Goal: Information Seeking & Learning: Find specific fact

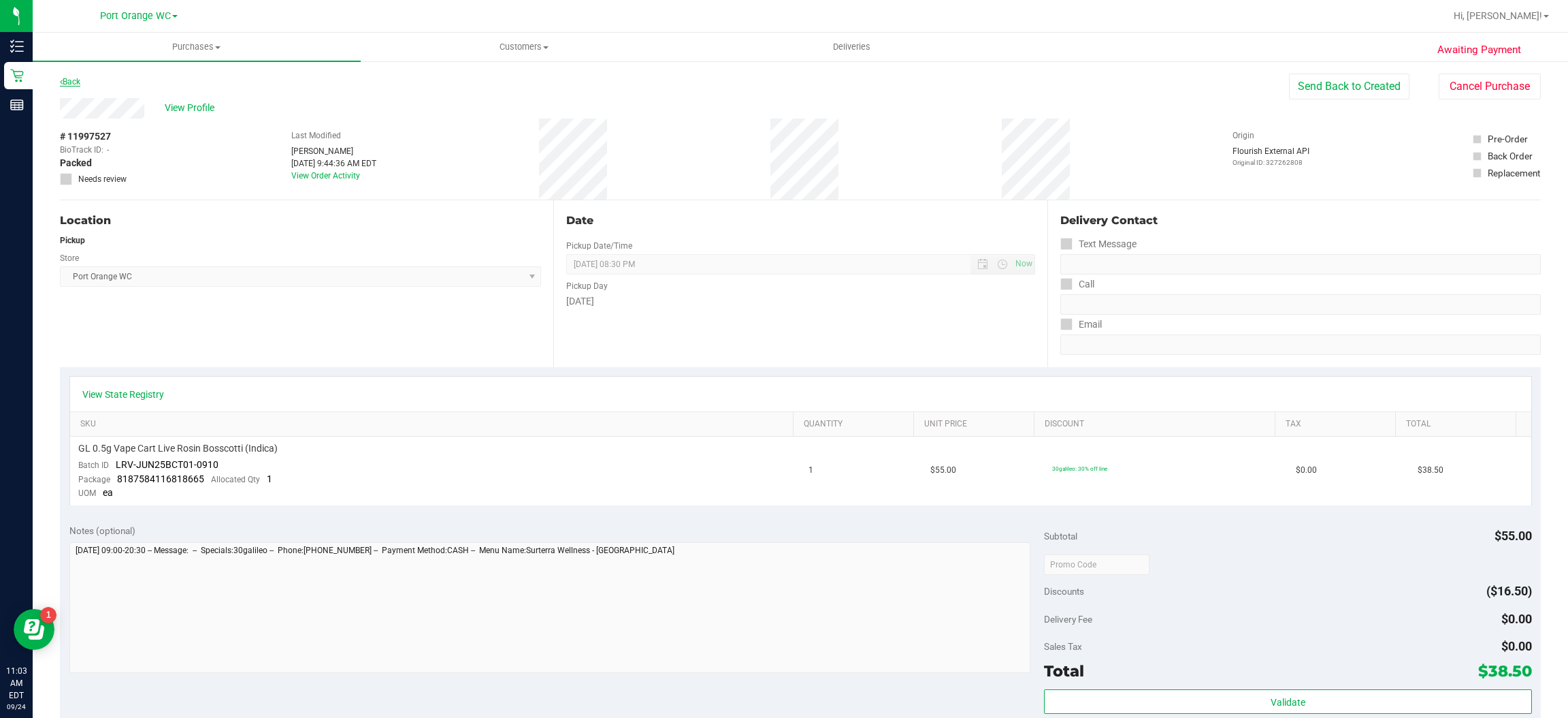
click at [68, 81] on link "Back" at bounding box center [70, 81] width 20 height 10
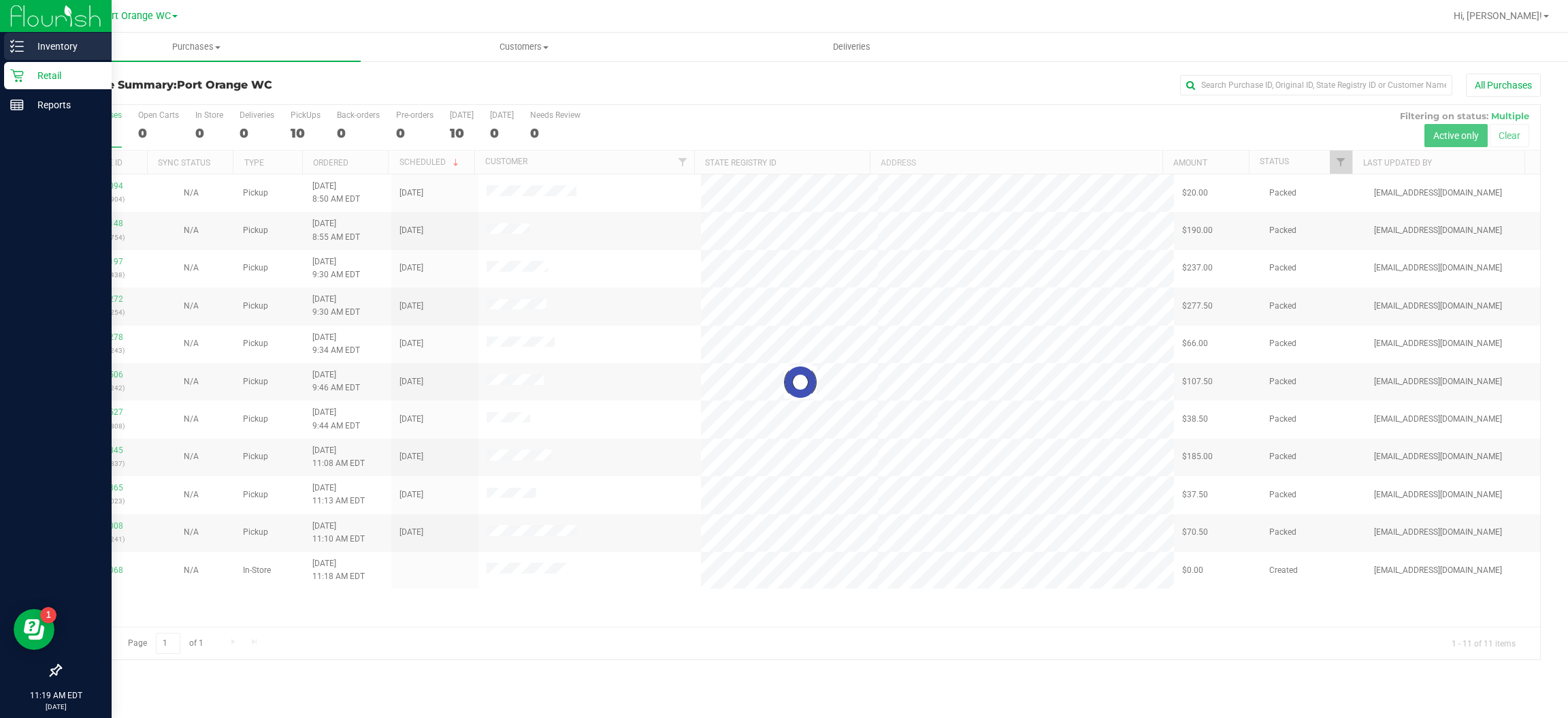
click at [17, 46] on icon at bounding box center [17, 47] width 14 height 14
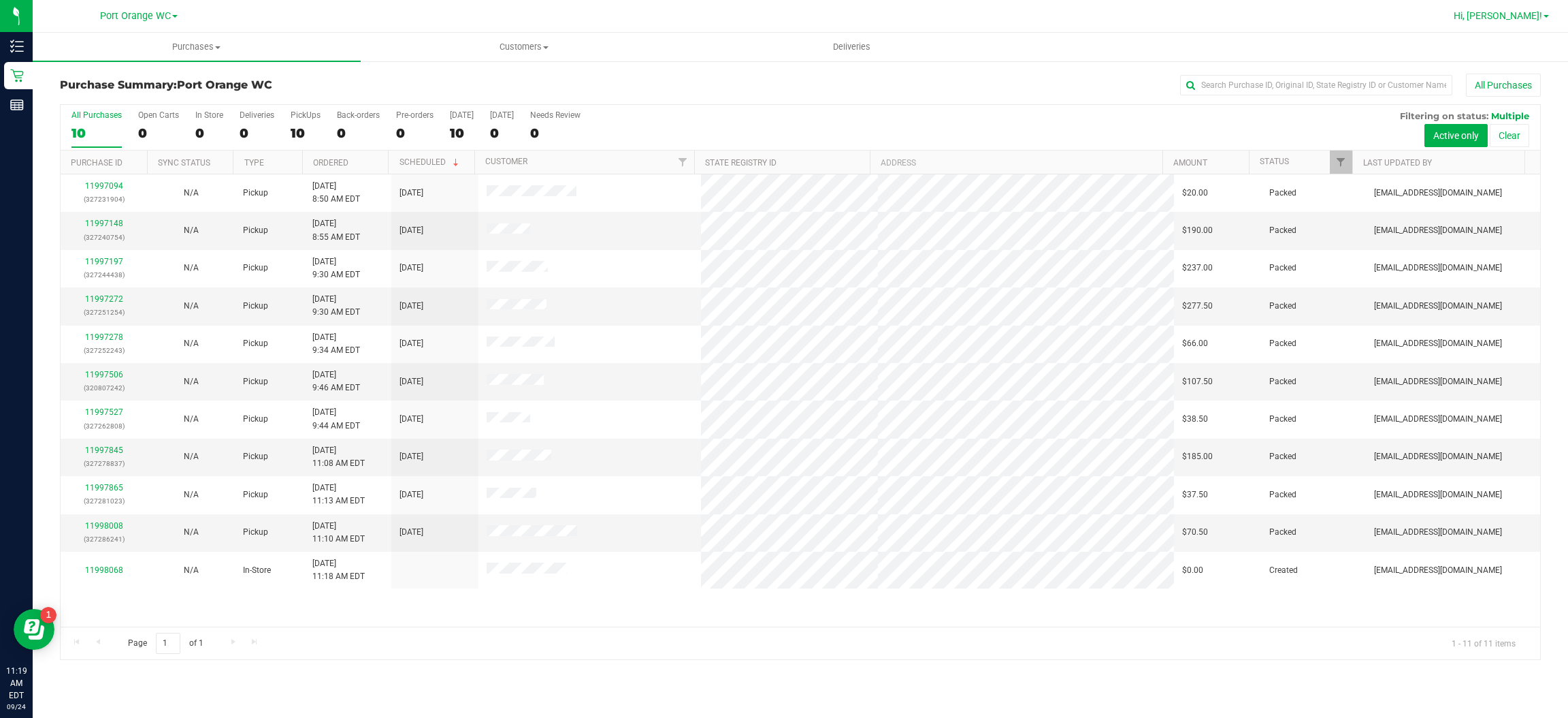
click at [1537, 22] on link "Hi, [PERSON_NAME]!" at bounding box center [1500, 16] width 106 height 14
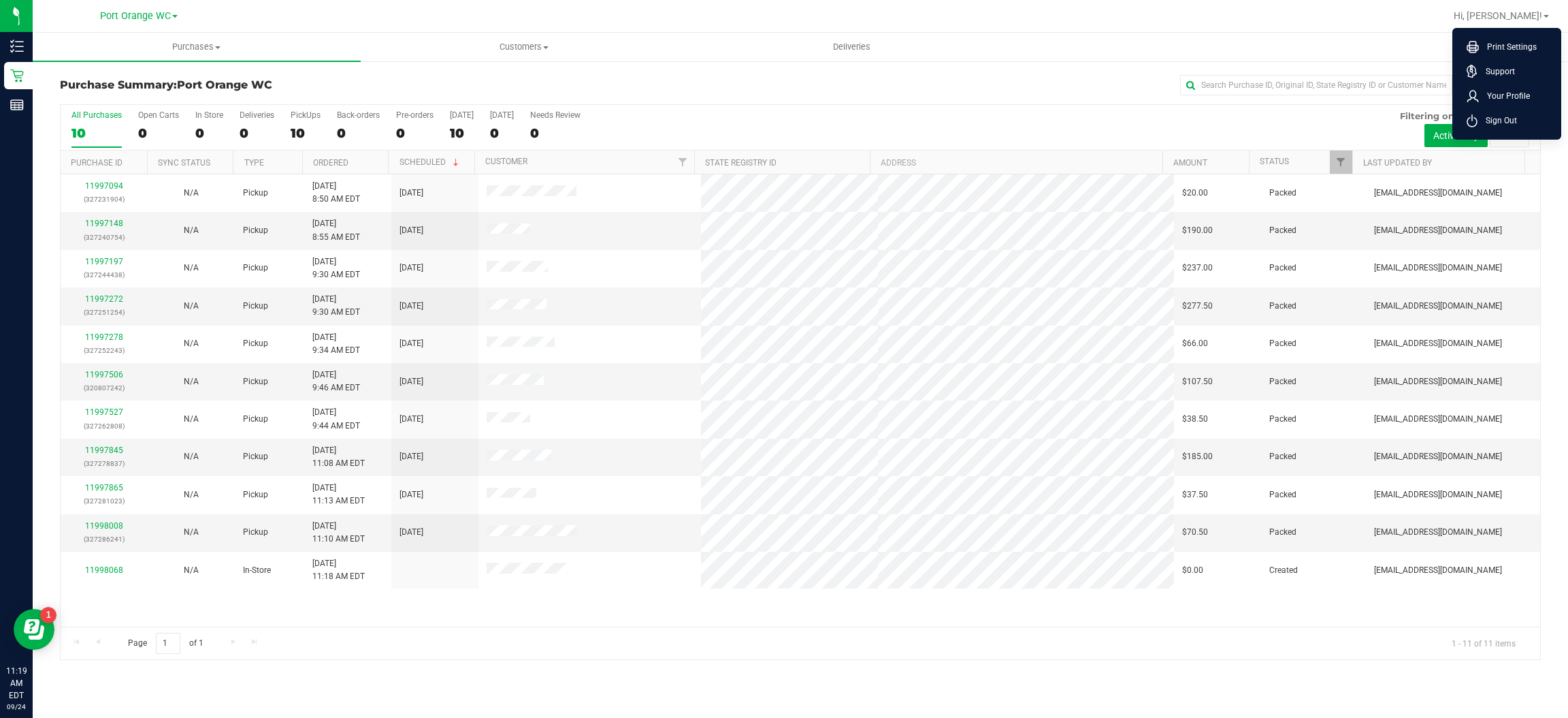
click at [1509, 134] on ul "Print Settings Support Your Profile Sign Out" at bounding box center [1506, 83] width 109 height 112
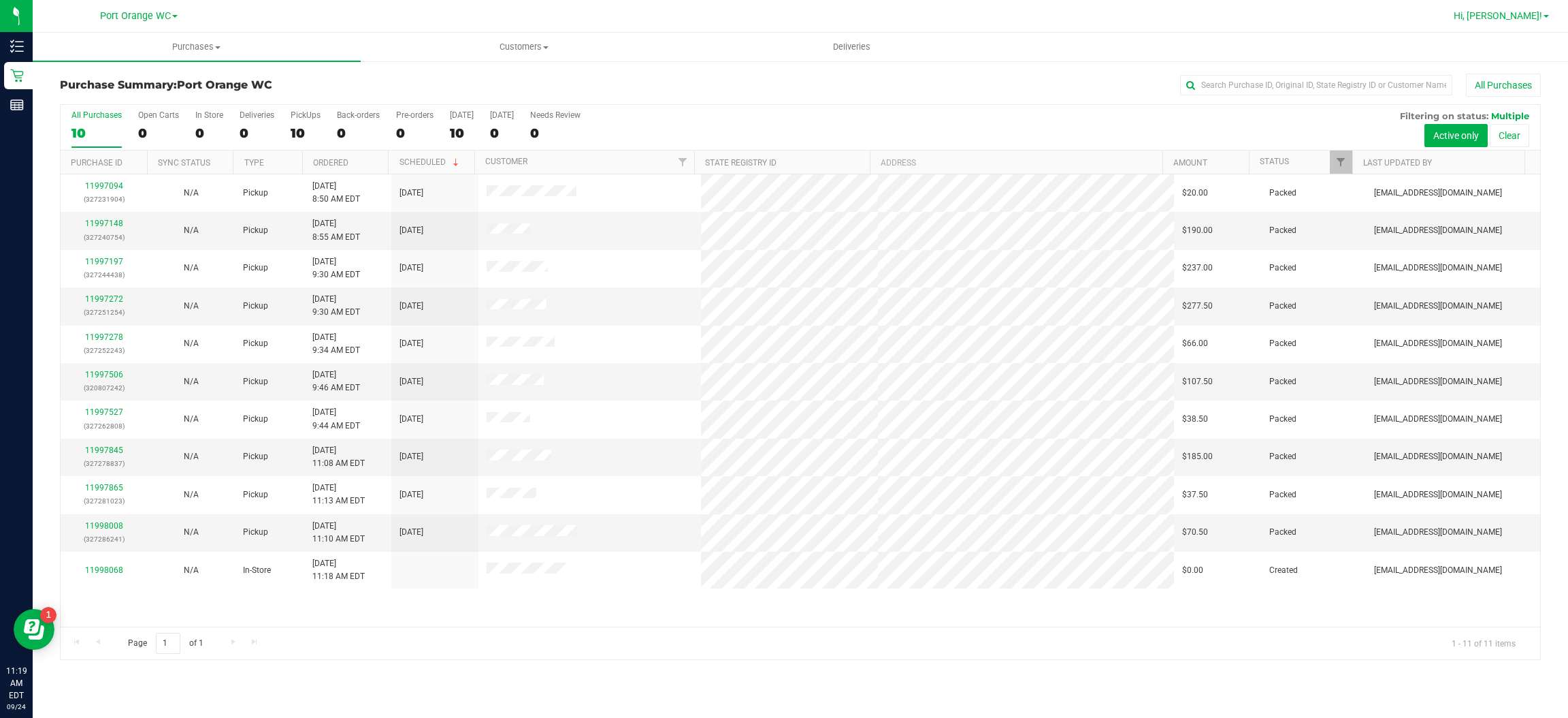
click at [1534, 20] on span "Hi, [PERSON_NAME]!" at bounding box center [1498, 16] width 89 height 11
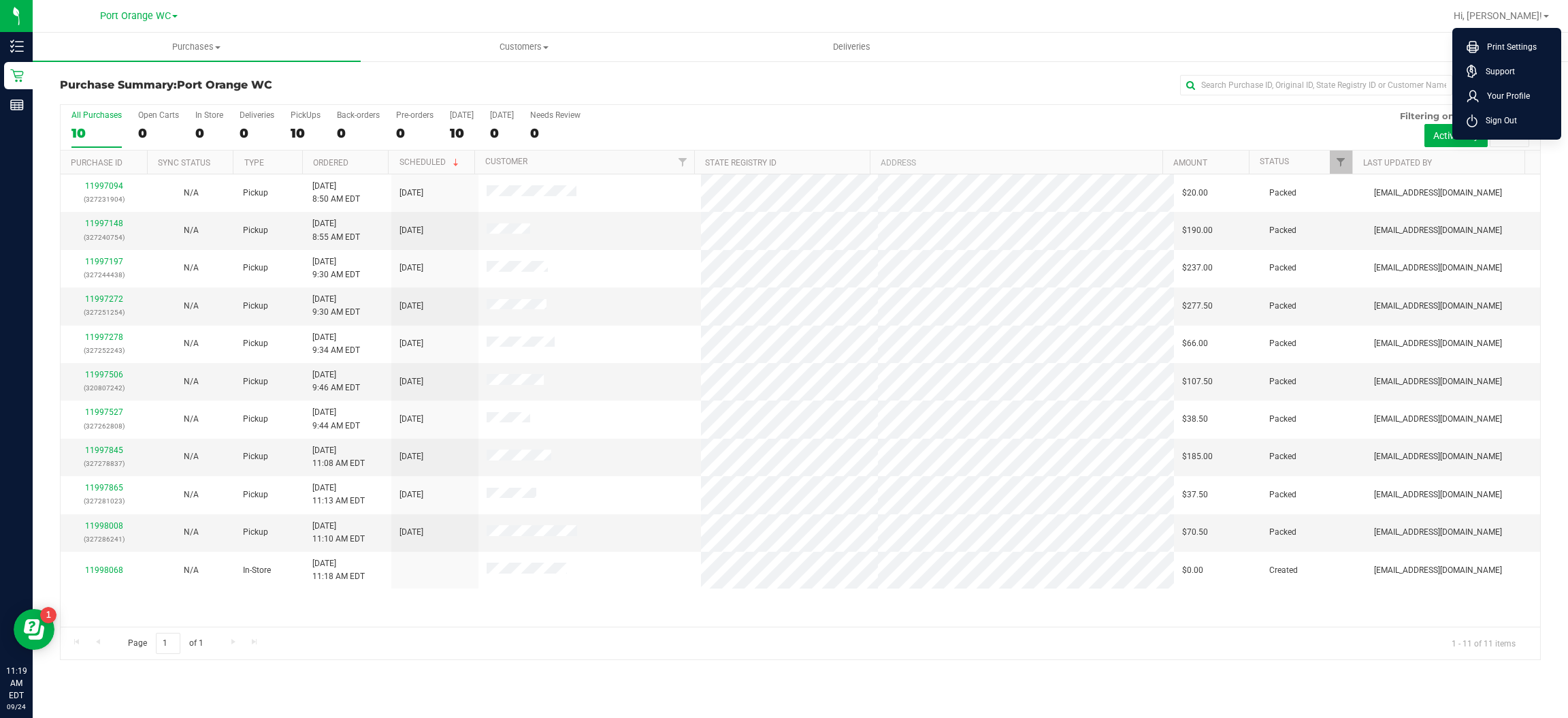
click at [1509, 134] on ul "Print Settings Support Your Profile Sign Out" at bounding box center [1506, 83] width 109 height 112
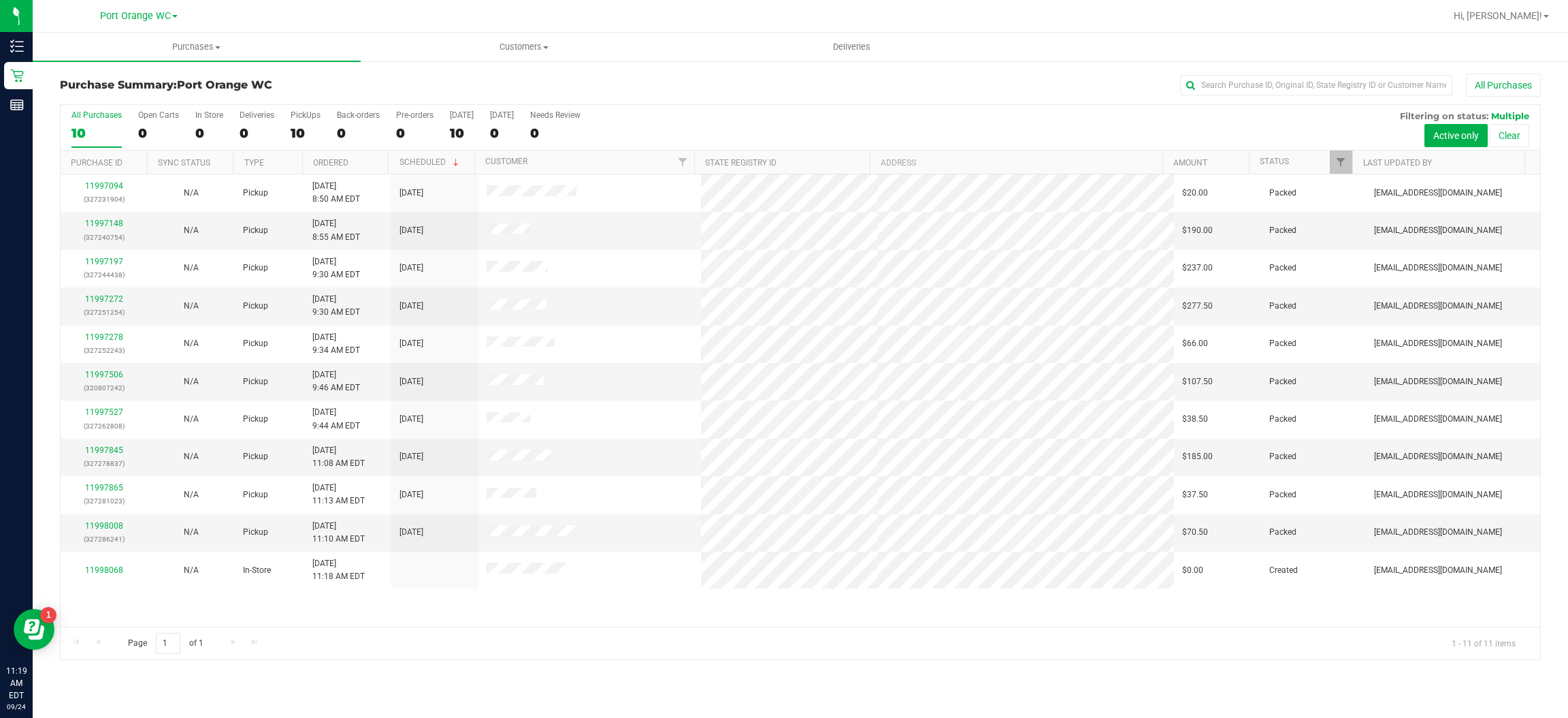
click at [1545, 8] on div "Hi, [PERSON_NAME]! Print Settings Support Your Profile Sign Out" at bounding box center [1500, 16] width 106 height 24
click at [1534, 12] on span "Hi, [PERSON_NAME]!" at bounding box center [1498, 16] width 89 height 11
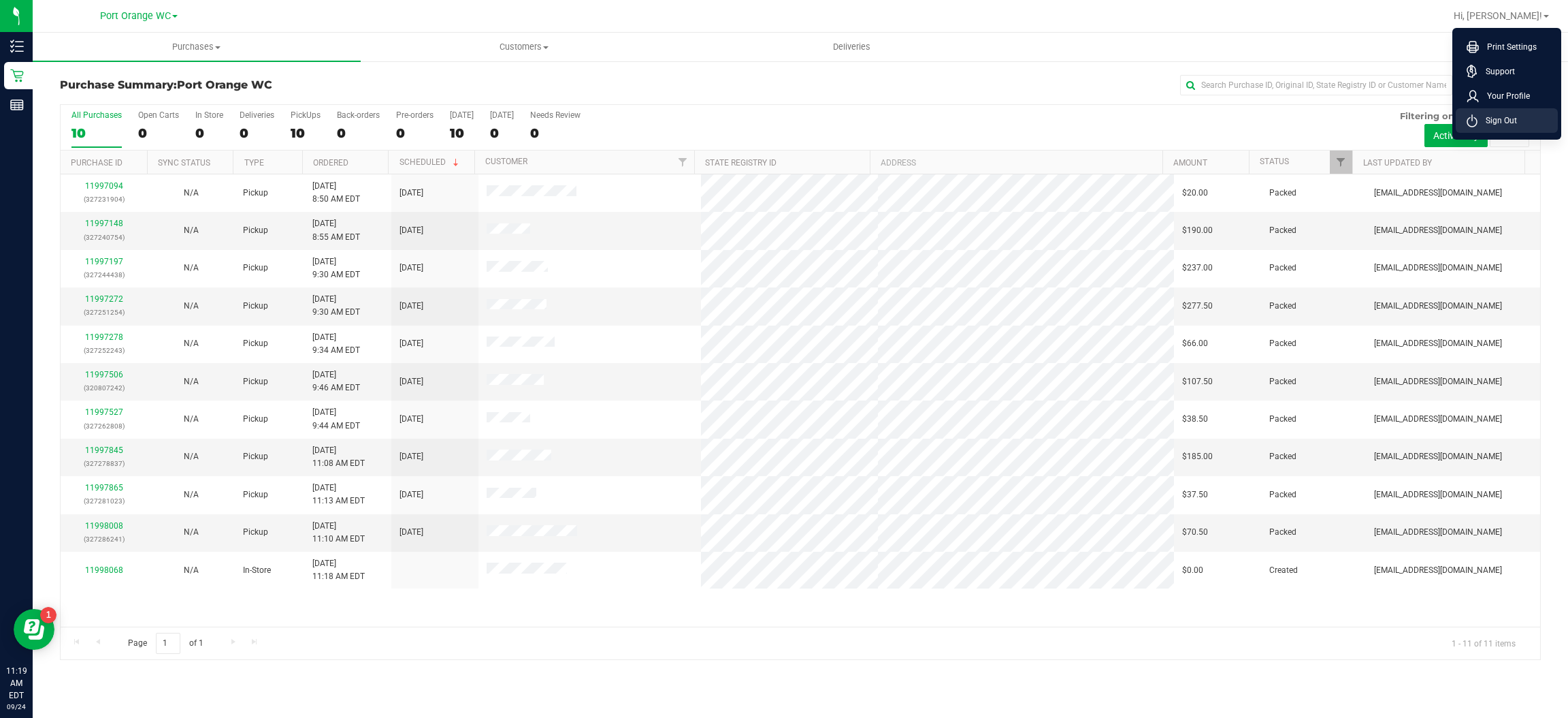
click at [1518, 116] on li "Sign Out" at bounding box center [1506, 120] width 102 height 25
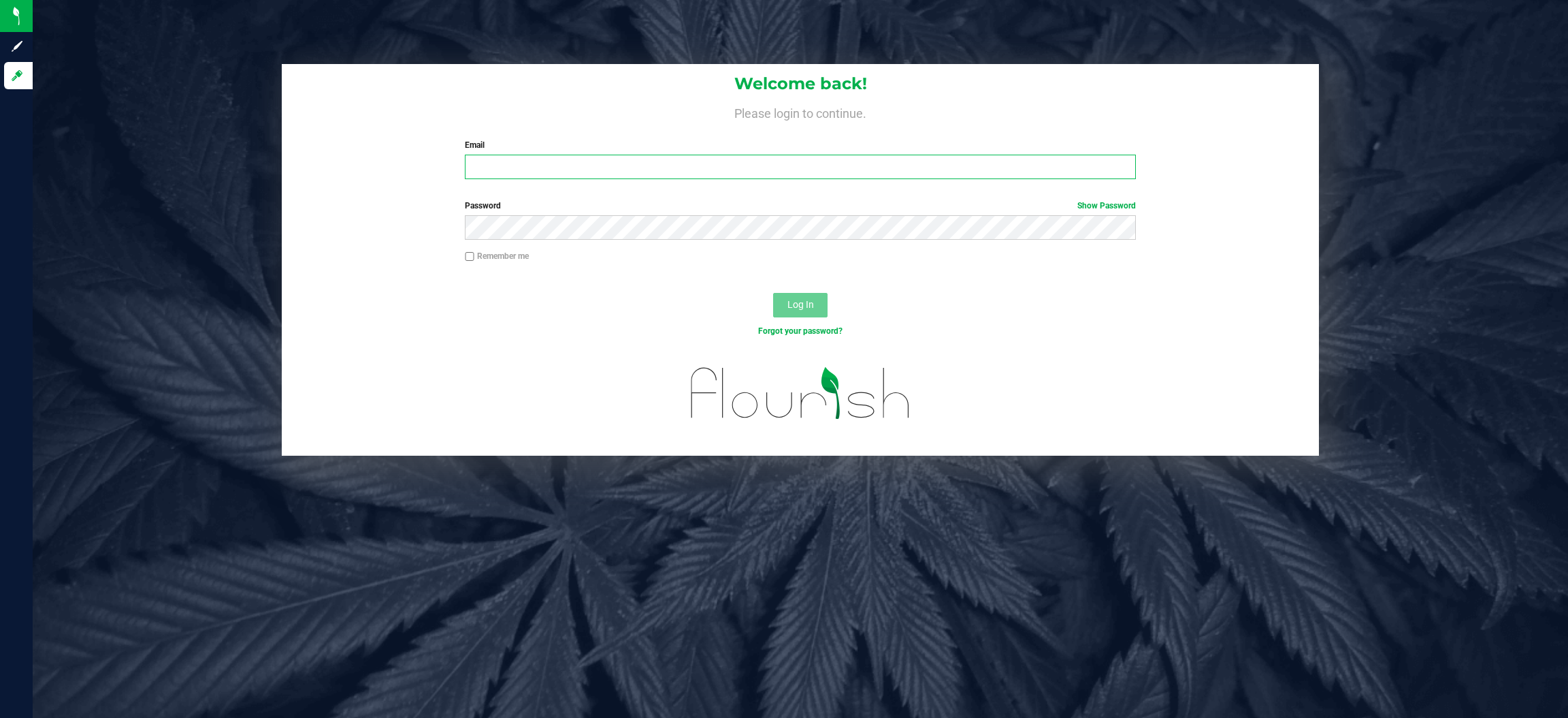
click at [880, 170] on input "Email" at bounding box center [800, 167] width 671 height 25
type input "[EMAIL_ADDRESS][DOMAIN_NAME]"
click at [773, 293] on button "Log In" at bounding box center [800, 305] width 55 height 25
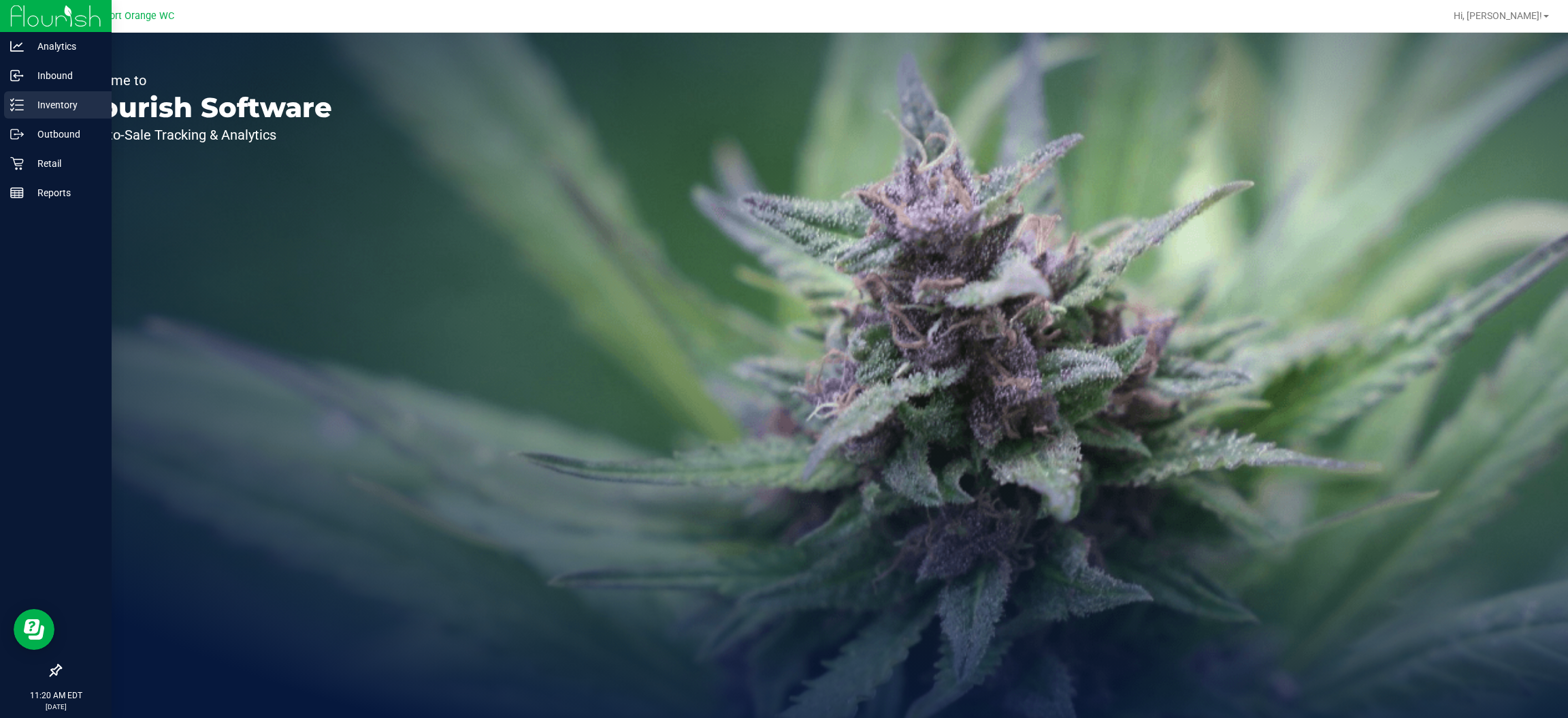
click at [59, 106] on p "Inventory" at bounding box center [65, 105] width 82 height 17
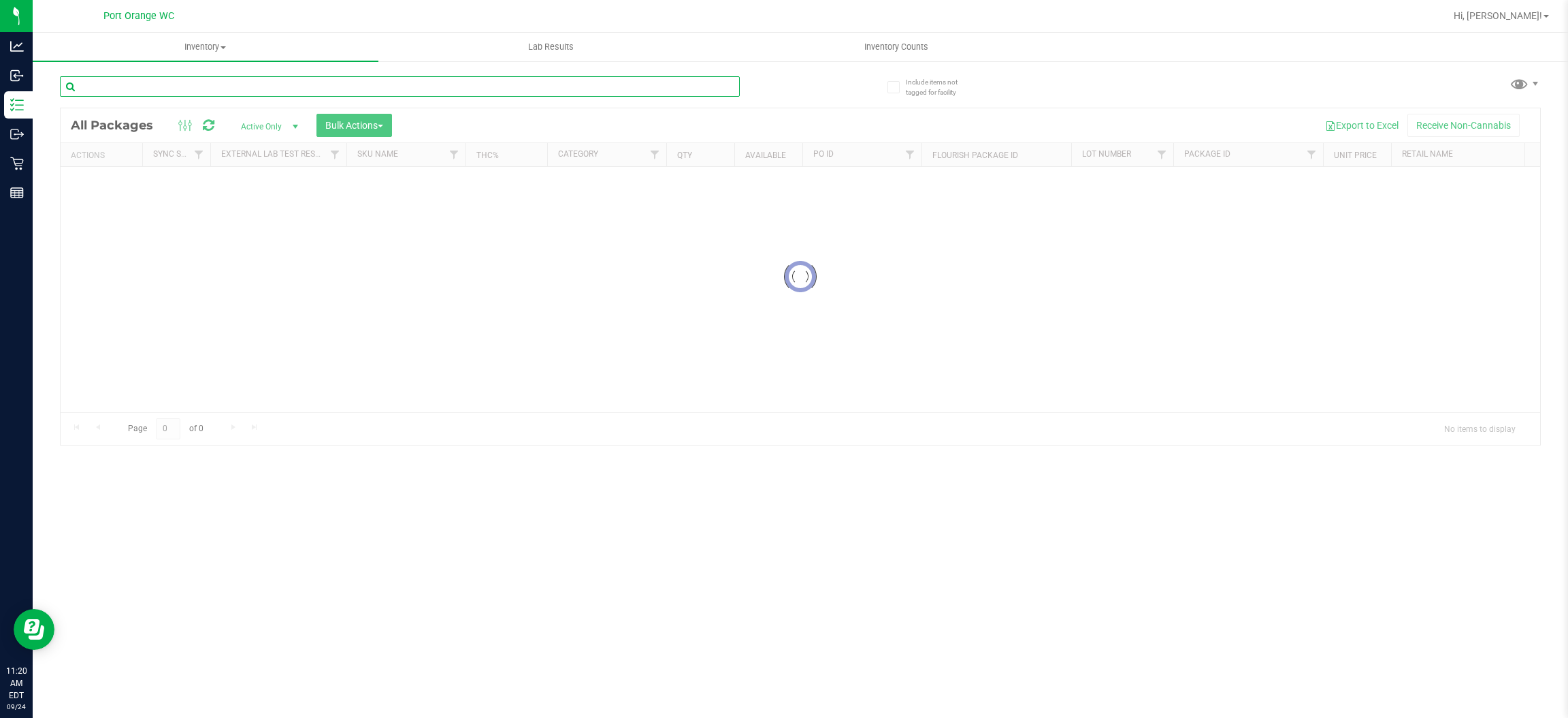
click at [391, 95] on input "text" at bounding box center [400, 86] width 680 height 20
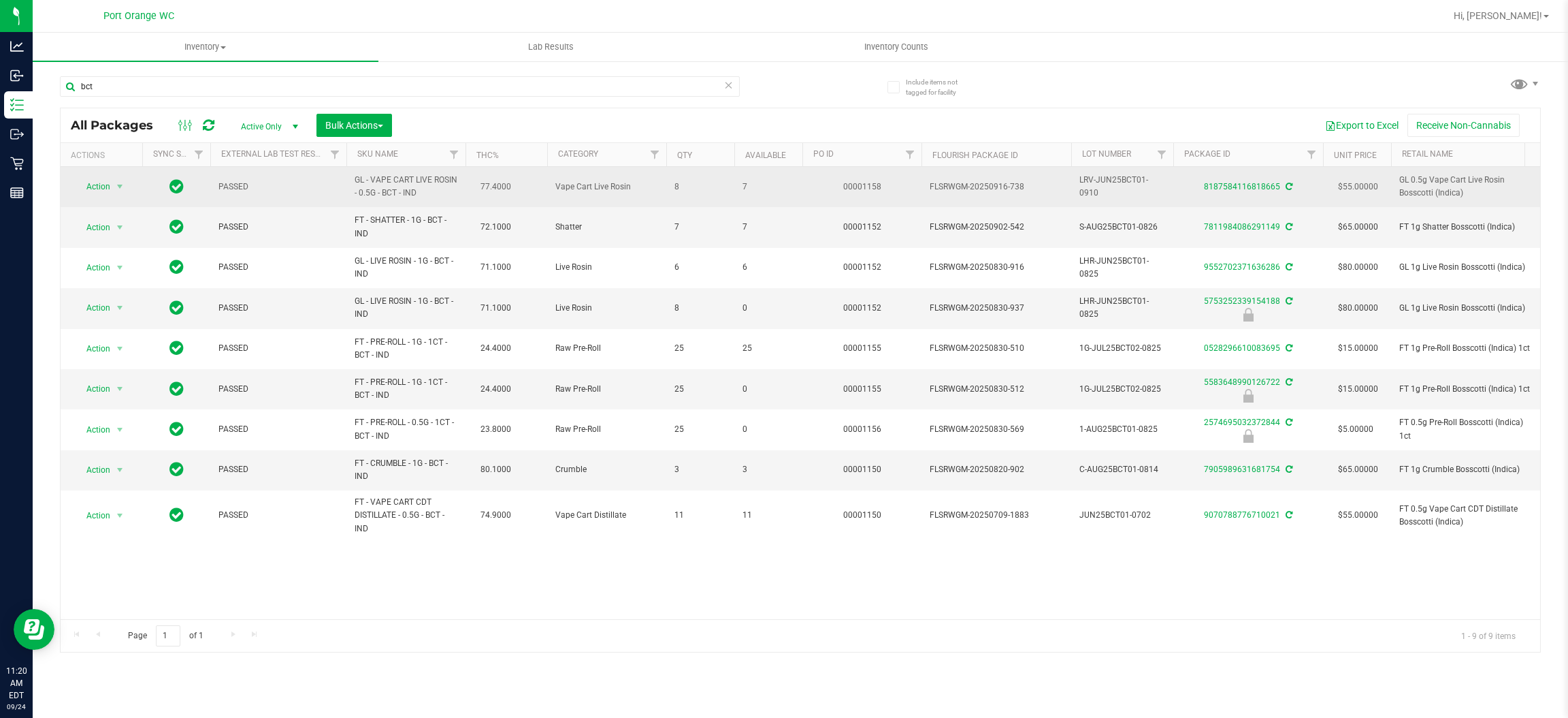
click at [369, 189] on span "GL - VAPE CART LIVE ROSIN - 0.5G - BCT - IND" at bounding box center [405, 186] width 103 height 26
copy td "GL - VAPE CART LIVE ROSIN - 0.5G - BCT - IND"
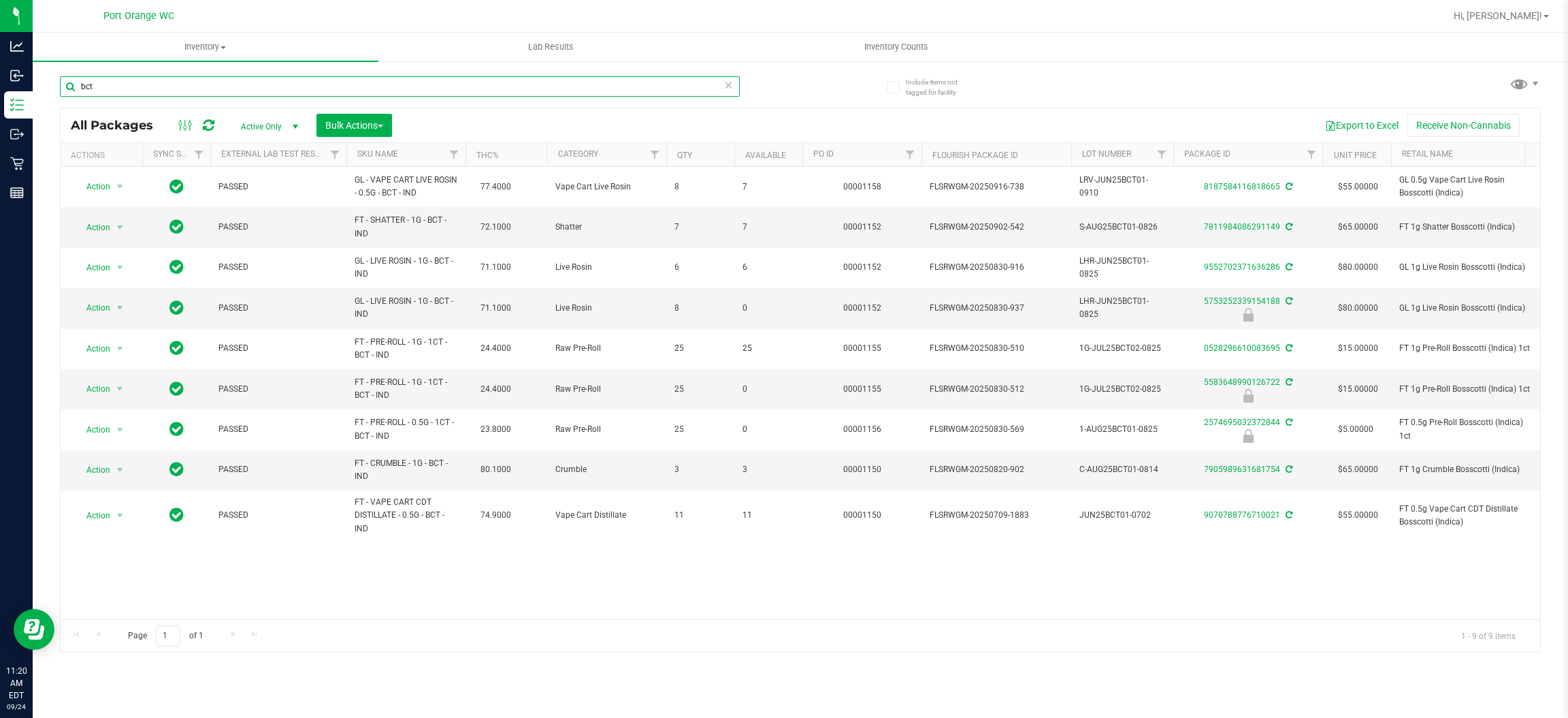
click at [232, 88] on input "bct" at bounding box center [400, 86] width 680 height 20
paste input "GL - VAPE CART LIVE ROSIN - 0.5G - BCT - IND"
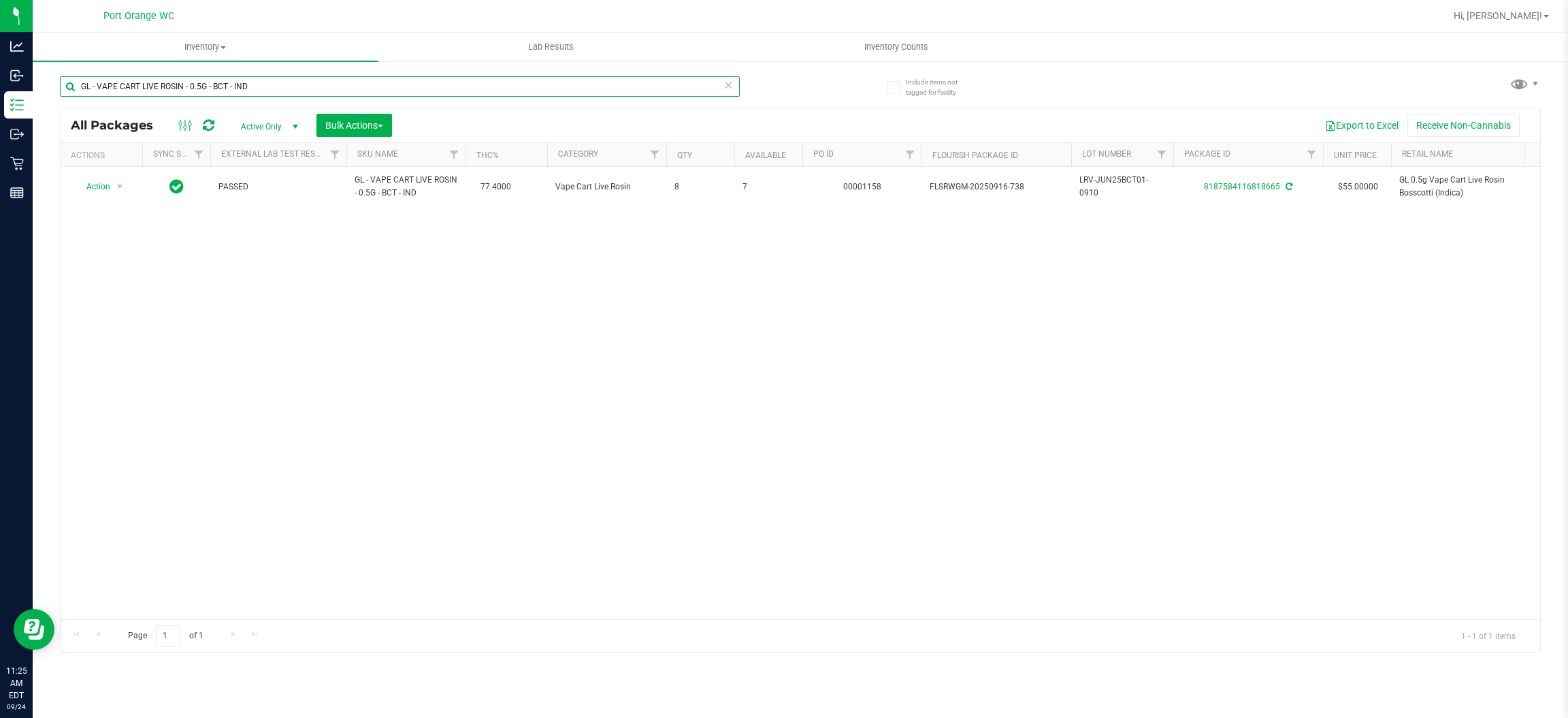
paste input "FT 0.5g Pre-Roll White Hot Guava 14 x Black Velvet (Hybrid) 5ct"
paste input "HT 10mg Blue Raspberry Chews Hybrid (1:1 CBD:THC) 20"
type input "HT 10mg Blue Raspberry Chews Hybrid (1:1 CBD:THC) 20ct"
